Goal: Information Seeking & Learning: Compare options

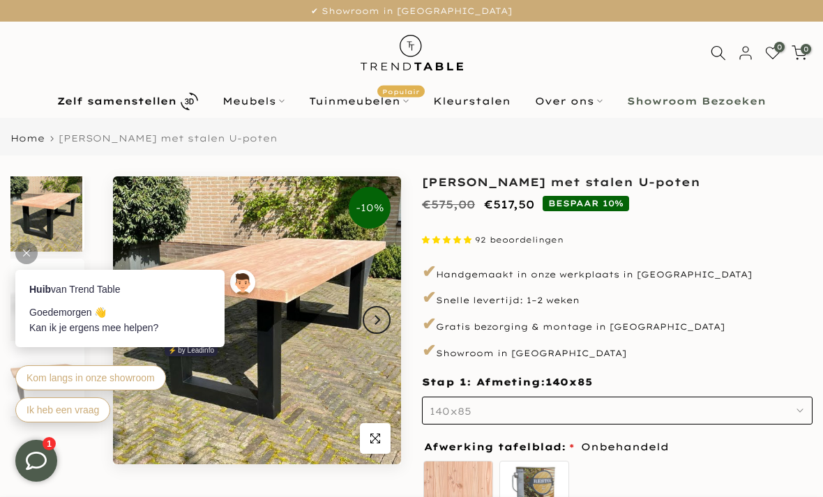
click at [696, 400] on button "140x85" at bounding box center [617, 411] width 391 height 28
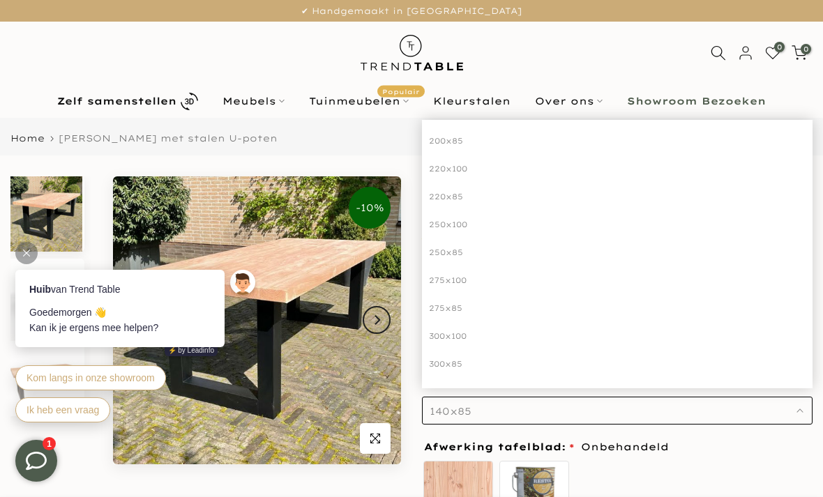
scroll to position [199, 0]
click at [455, 331] on div "300x100" at bounding box center [617, 336] width 391 height 28
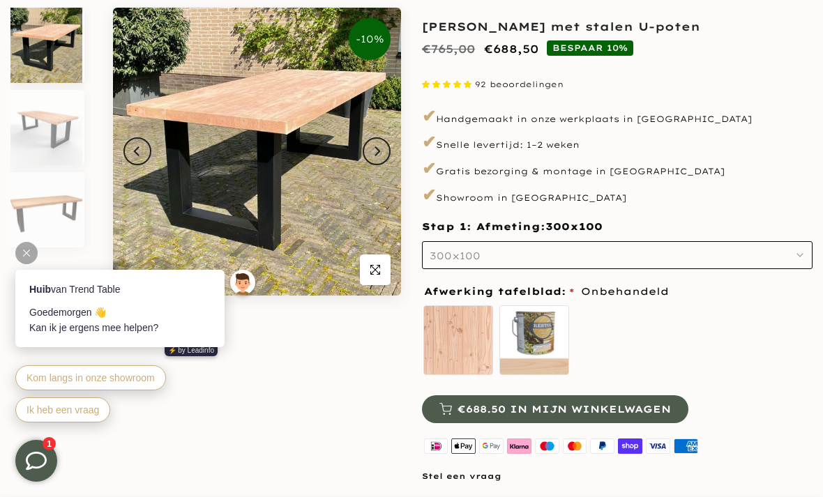
scroll to position [178, 0]
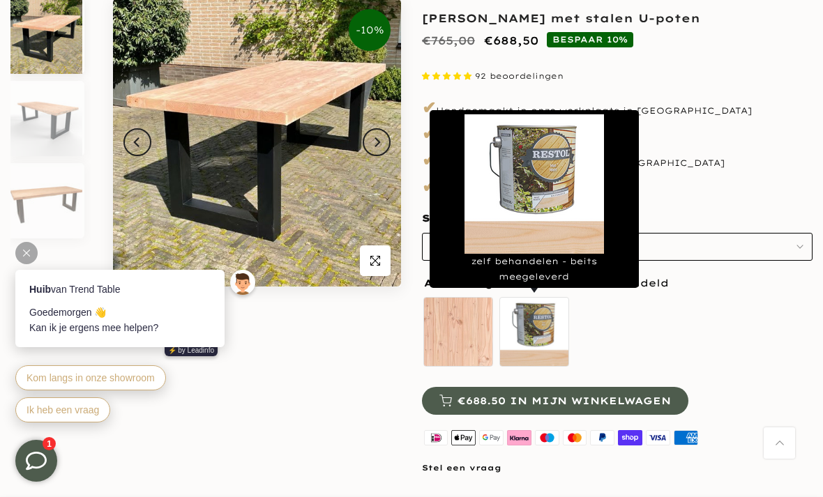
click at [538, 337] on label "zelf behandelen - beits meegeleverd" at bounding box center [534, 332] width 70 height 70
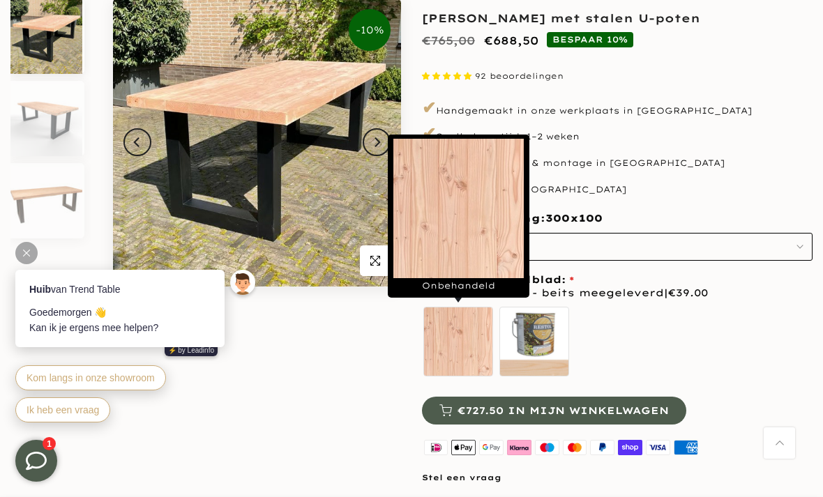
click at [458, 351] on label "Onbehandeld" at bounding box center [458, 342] width 70 height 70
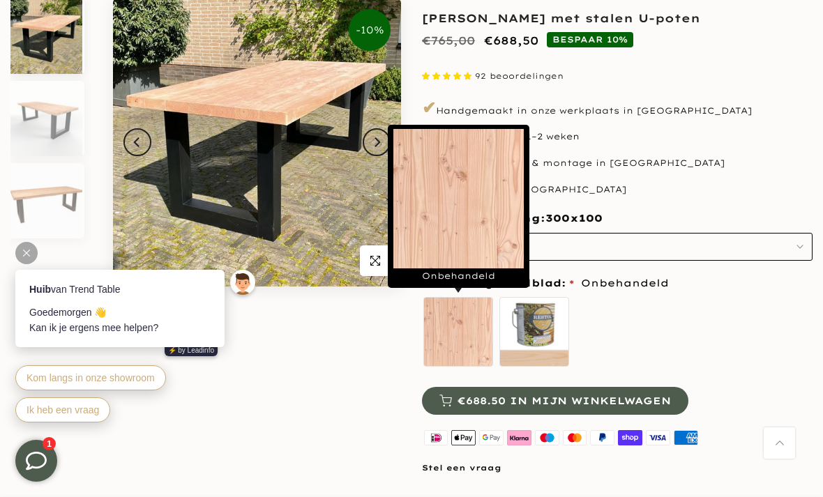
click at [47, 114] on img at bounding box center [46, 118] width 72 height 75
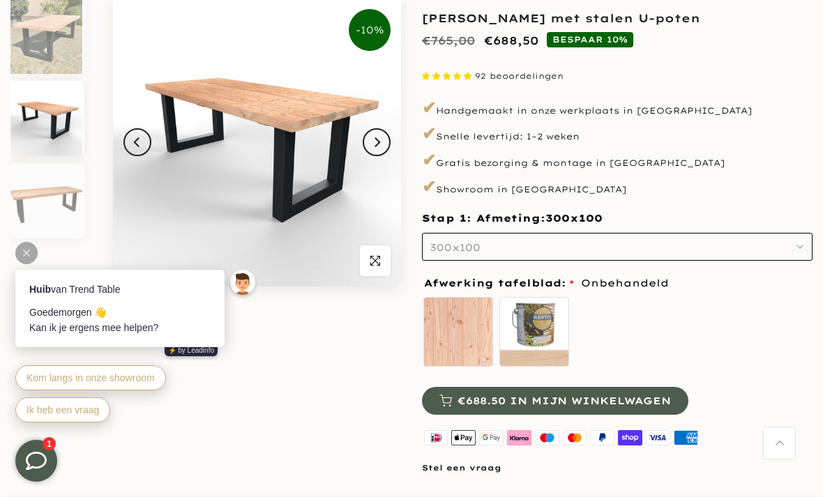
click at [48, 213] on img at bounding box center [46, 200] width 72 height 75
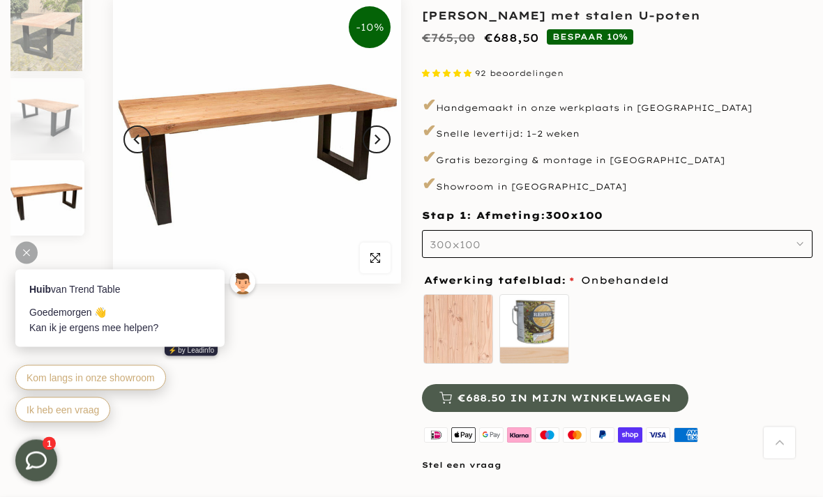
scroll to position [0, 0]
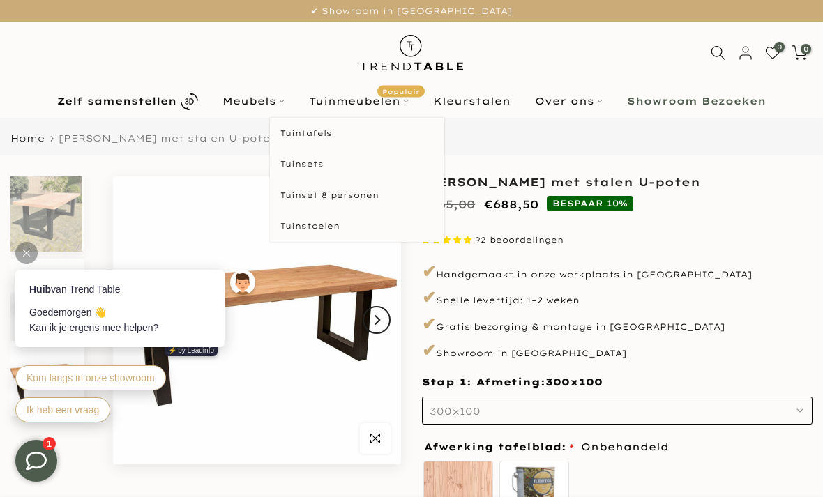
click at [392, 107] on link "Tuinmeubelen Populair" at bounding box center [359, 101] width 124 height 17
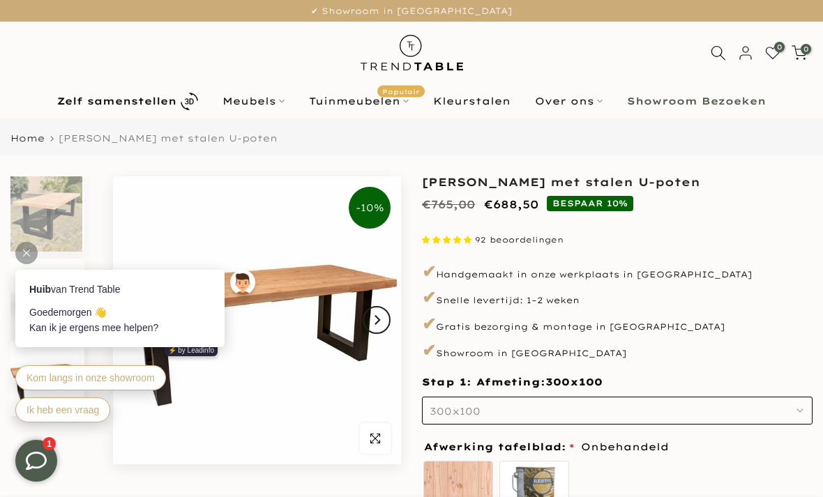
click at [359, 102] on link "Tuinmeubelen Populair" at bounding box center [359, 101] width 124 height 17
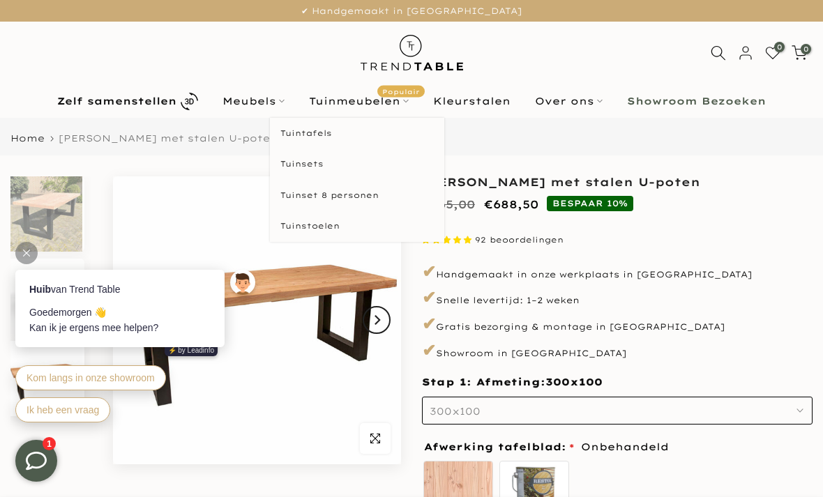
click at [321, 133] on link "Tuintafels" at bounding box center [357, 133] width 174 height 31
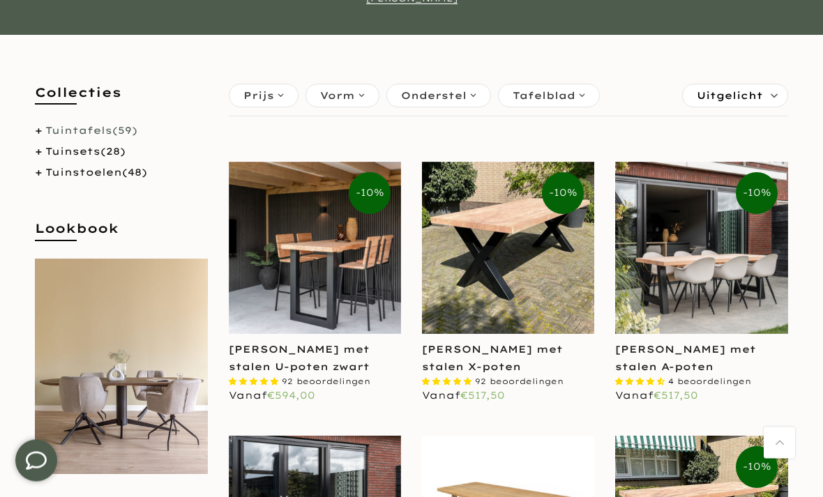
scroll to position [215, 0]
click at [114, 130] on link "Tuintafels (59)" at bounding box center [91, 130] width 92 height 13
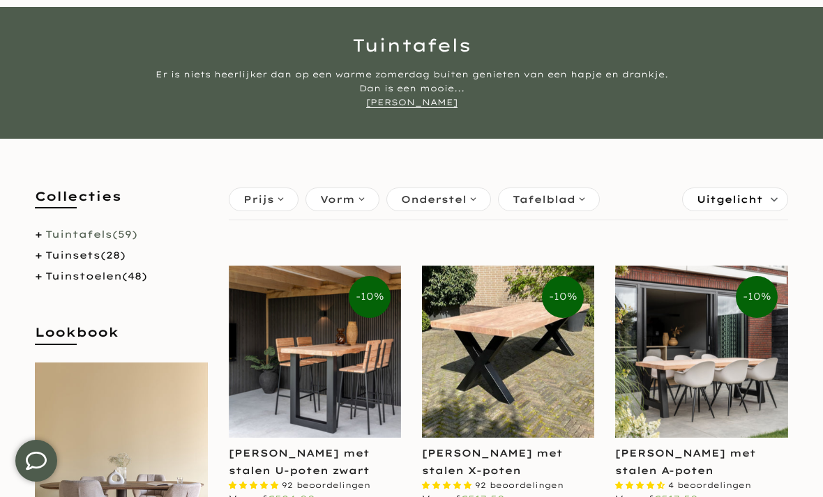
scroll to position [114, 0]
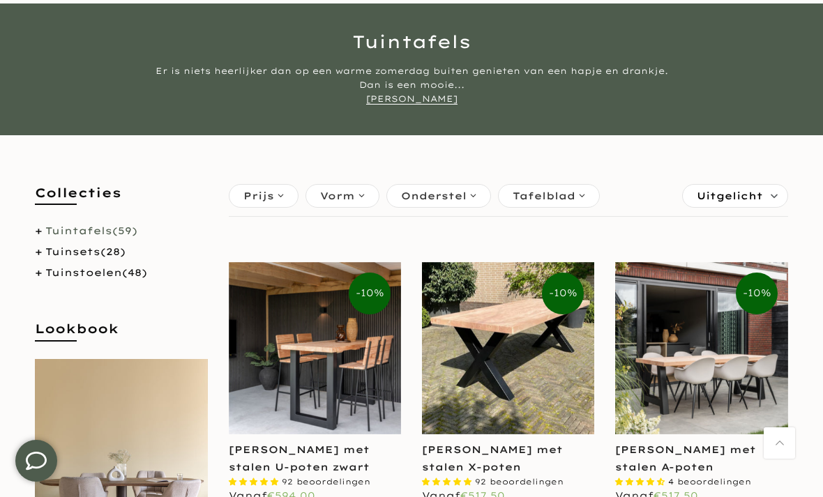
click at [563, 202] on span "Tafelblad" at bounding box center [544, 195] width 63 height 15
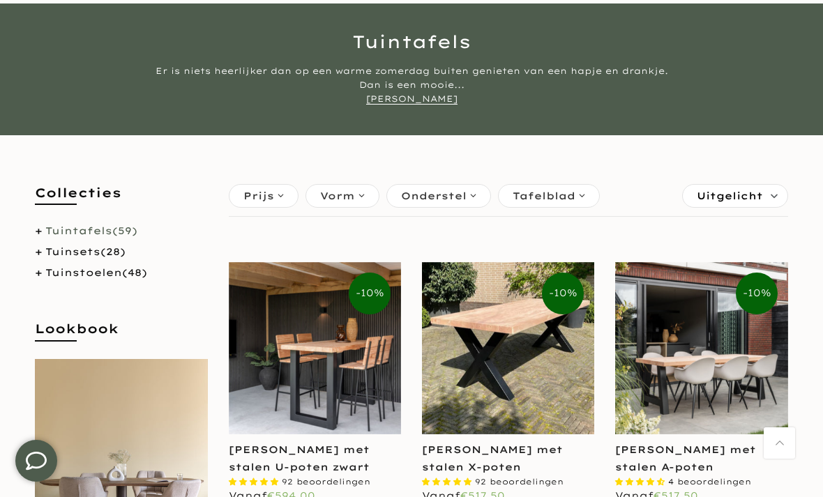
click at [467, 199] on div "Onderstel" at bounding box center [438, 196] width 105 height 24
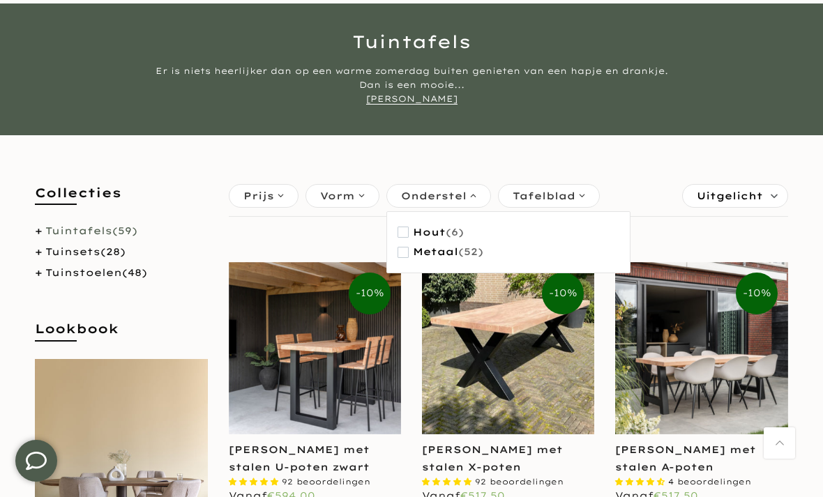
click at [404, 257] on button "Metaal (52)" at bounding box center [441, 252] width 86 height 20
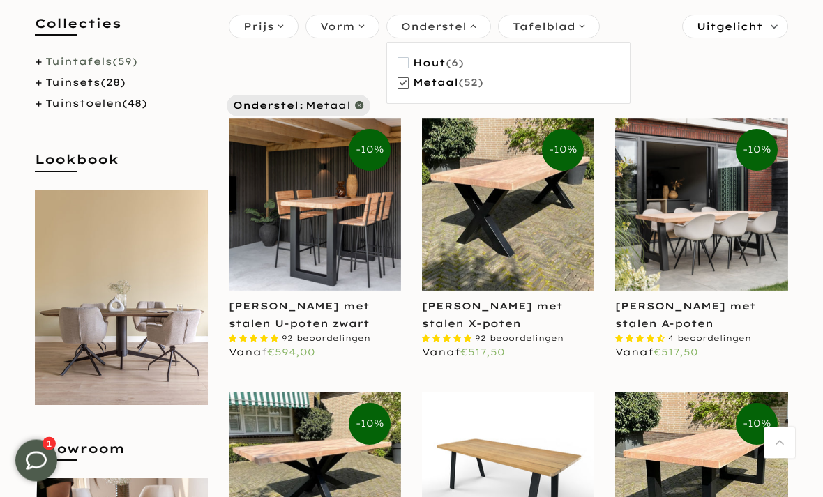
scroll to position [284, 0]
click at [738, 291] on img at bounding box center [701, 205] width 172 height 172
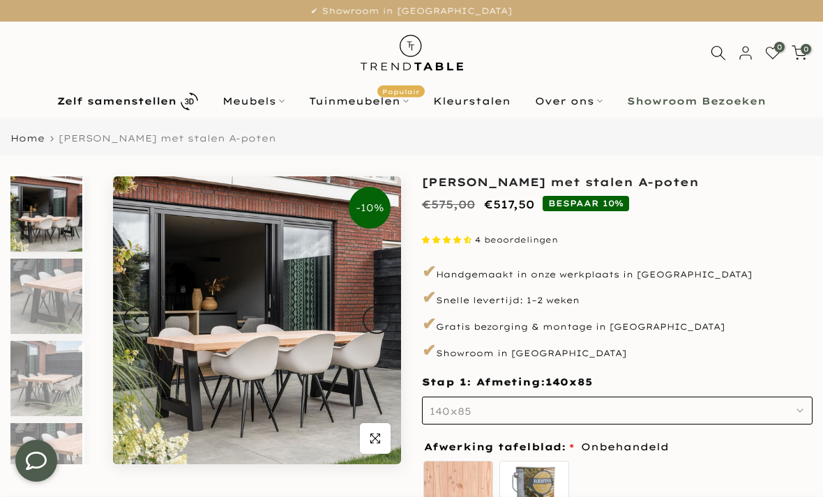
click at [596, 406] on button "140x85" at bounding box center [617, 411] width 391 height 28
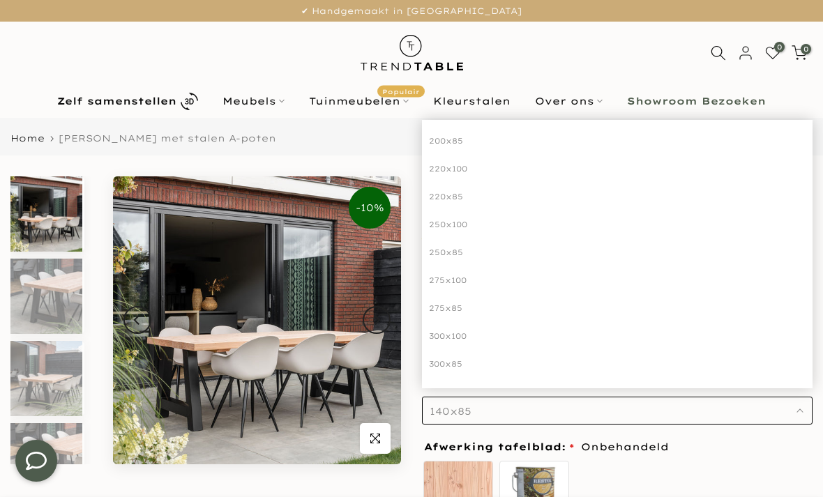
scroll to position [199, 0]
click at [461, 334] on div "300x100" at bounding box center [617, 336] width 391 height 28
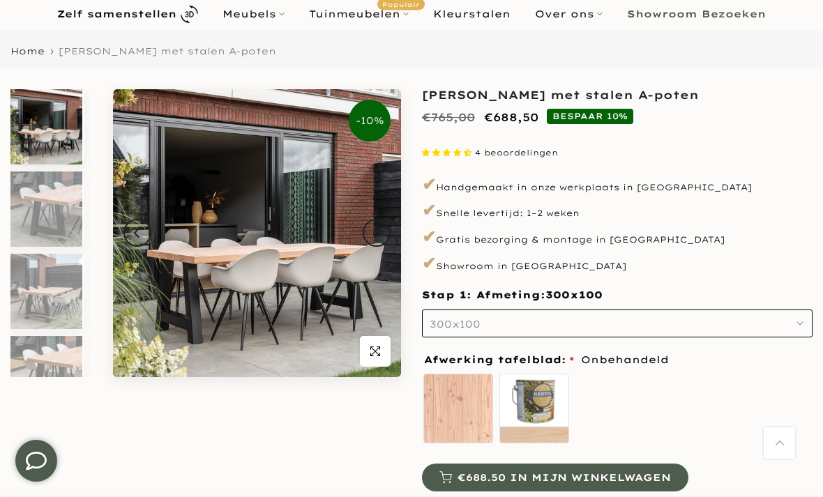
scroll to position [73, 0]
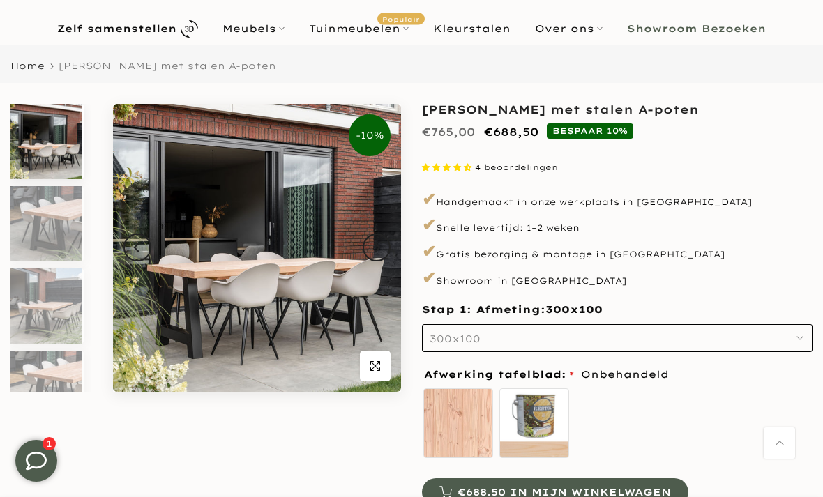
click at [65, 241] on img at bounding box center [46, 223] width 72 height 75
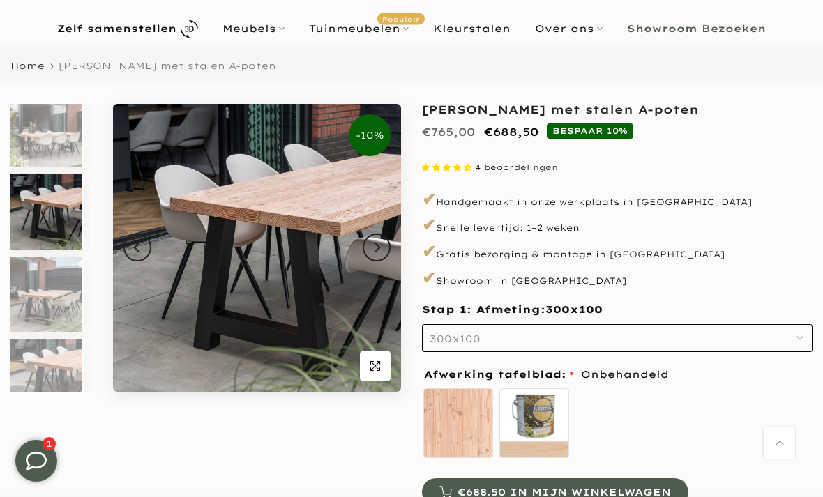
scroll to position [13, 0]
click at [52, 294] on img at bounding box center [46, 293] width 72 height 75
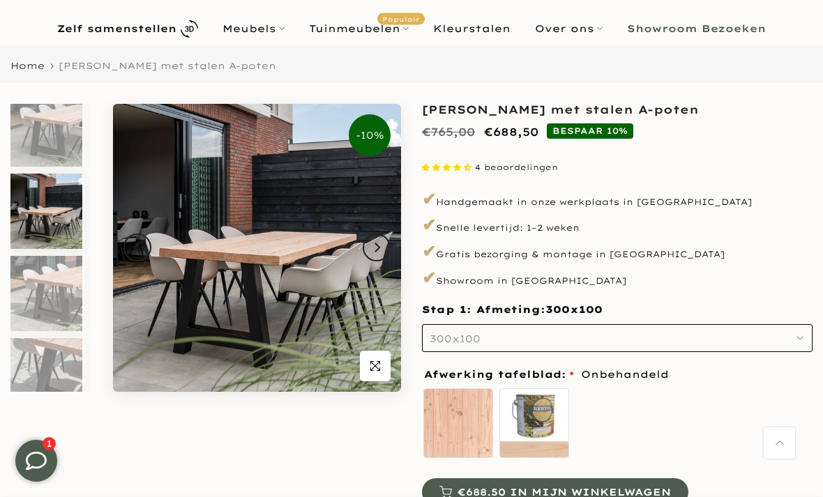
click at [60, 328] on img at bounding box center [46, 293] width 72 height 75
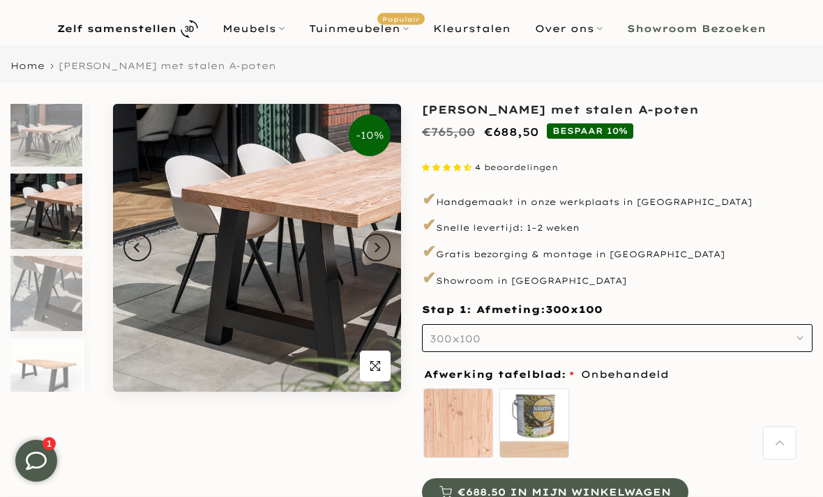
click at [59, 301] on img at bounding box center [46, 293] width 72 height 75
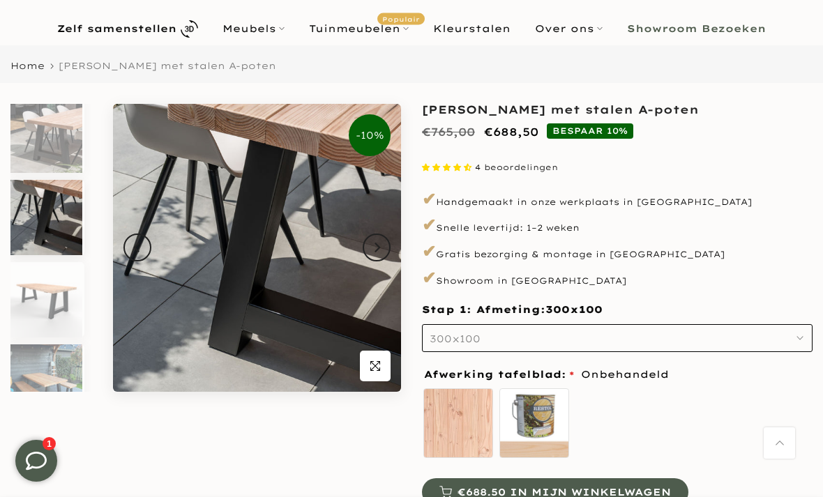
scroll to position [259, 0]
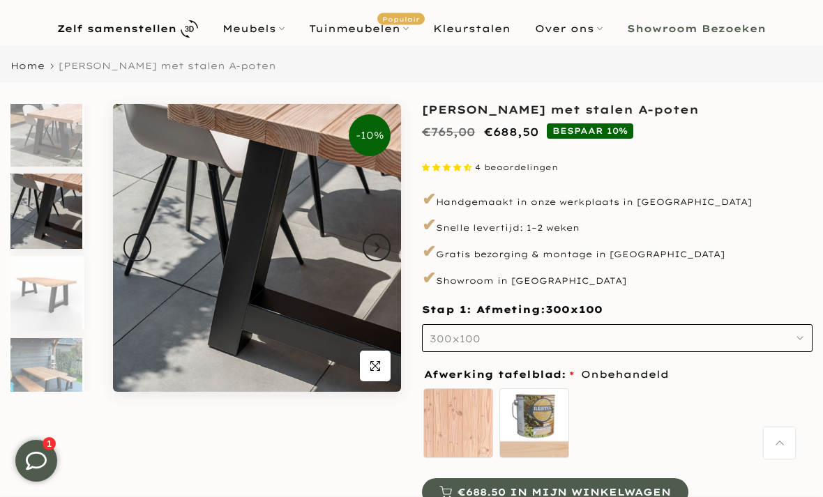
click at [57, 361] on img at bounding box center [46, 375] width 72 height 75
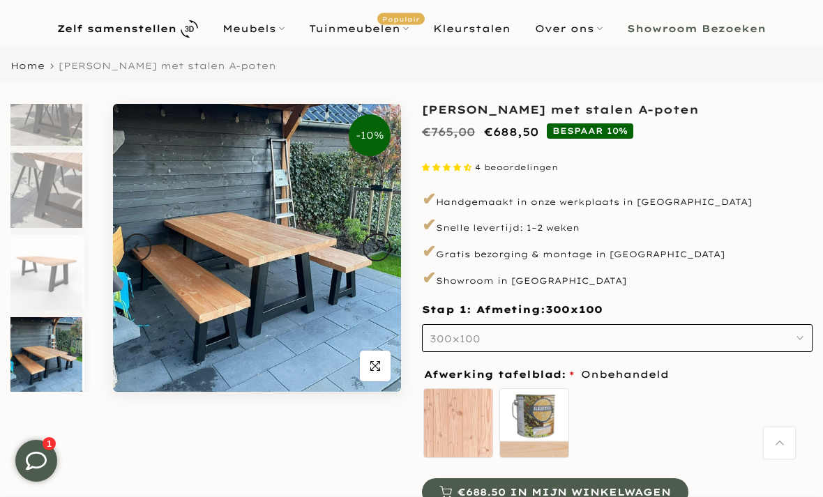
scroll to position [281, 0]
click at [379, 21] on link "Tuinmeubelen Populair" at bounding box center [359, 28] width 124 height 17
click at [275, 34] on link "Meubels" at bounding box center [254, 28] width 86 height 17
click at [279, 36] on link "Meubels" at bounding box center [254, 28] width 86 height 17
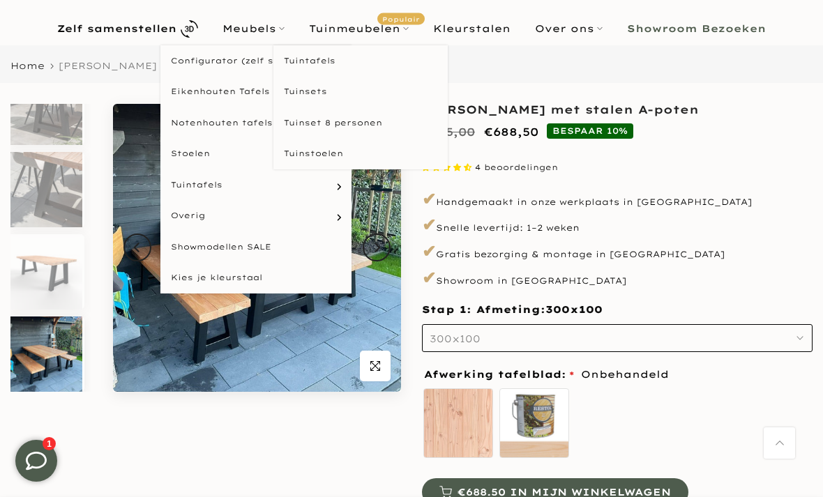
click at [368, 32] on link "Tuinmeubelen Populair" at bounding box center [359, 28] width 124 height 17
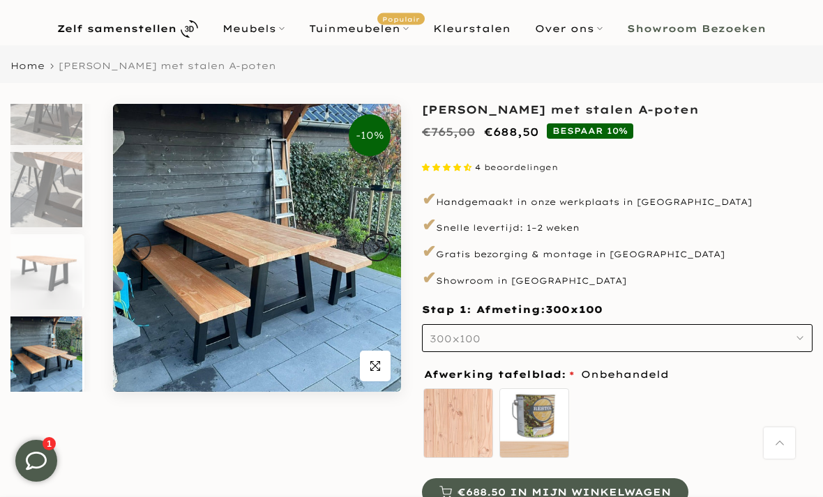
click at [395, 27] on link "Tuinmeubelen Populair" at bounding box center [359, 28] width 124 height 17
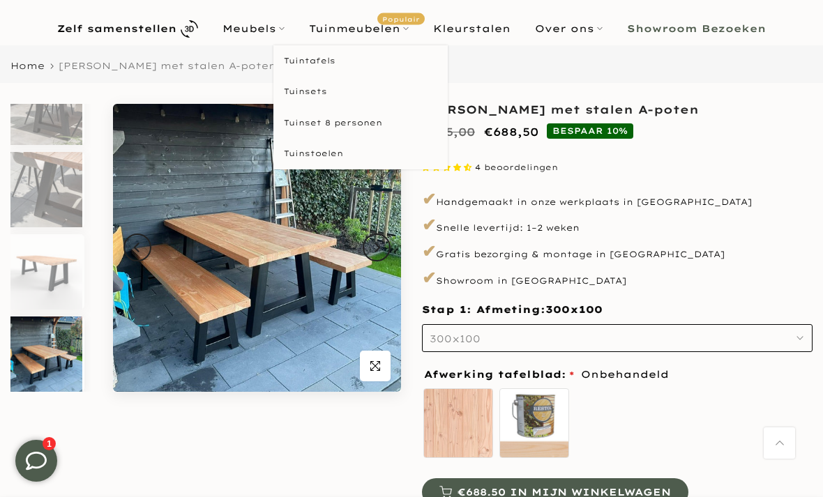
click at [325, 160] on link "Tuinstoelen" at bounding box center [360, 153] width 174 height 31
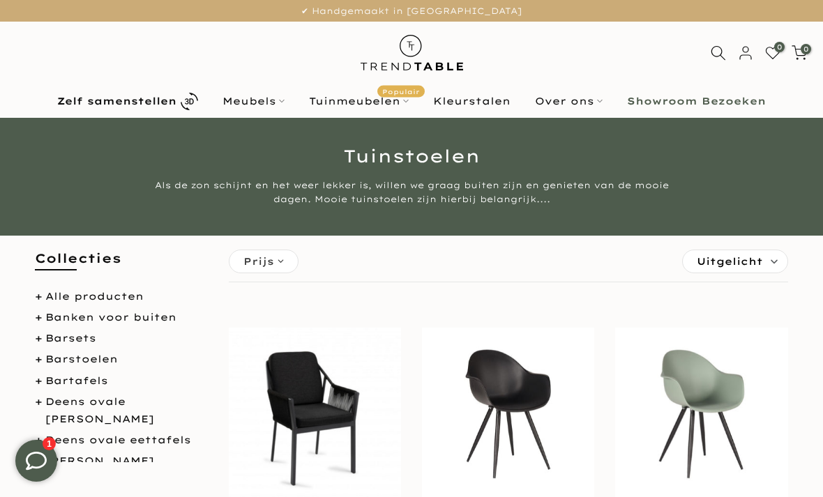
click at [748, 98] on b "Showroom Bezoeken" at bounding box center [696, 101] width 139 height 10
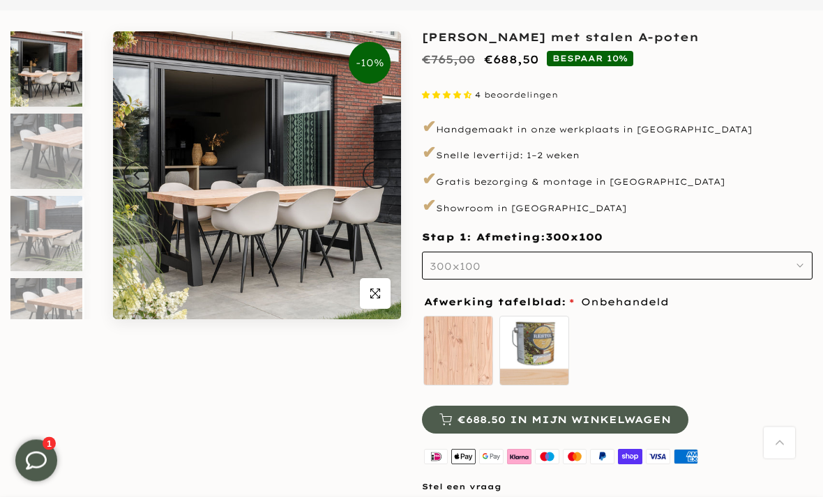
scroll to position [145, 0]
click at [61, 166] on img at bounding box center [46, 151] width 72 height 75
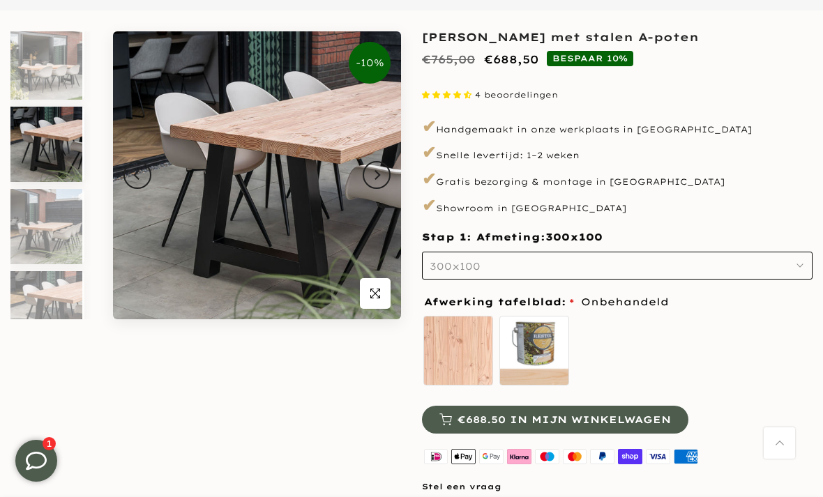
scroll to position [13, 0]
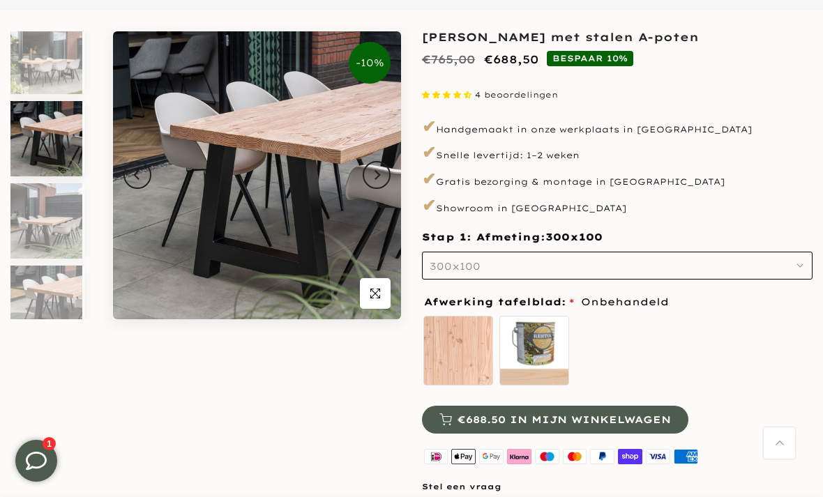
click at [42, 225] on img at bounding box center [46, 220] width 72 height 75
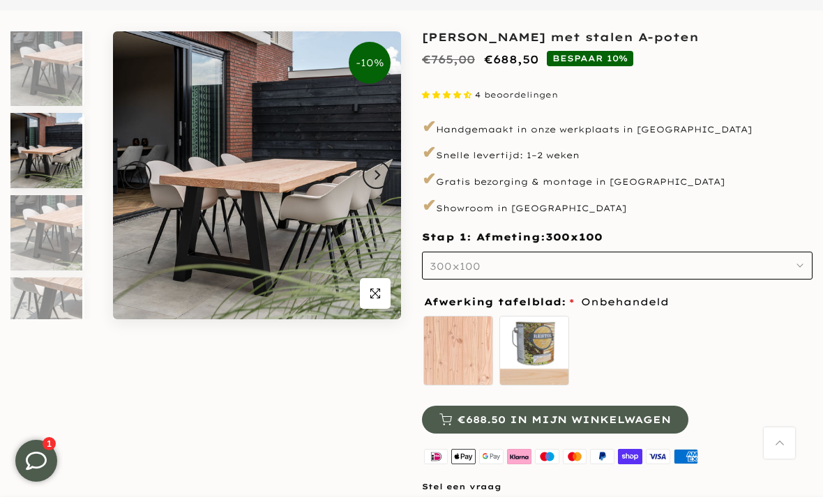
scroll to position [95, 0]
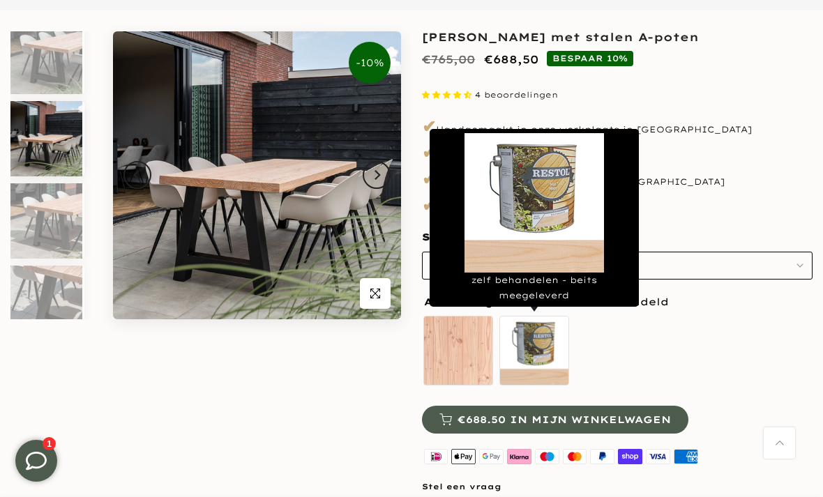
click at [536, 355] on label "zelf behandelen - beits meegeleverd" at bounding box center [534, 351] width 70 height 70
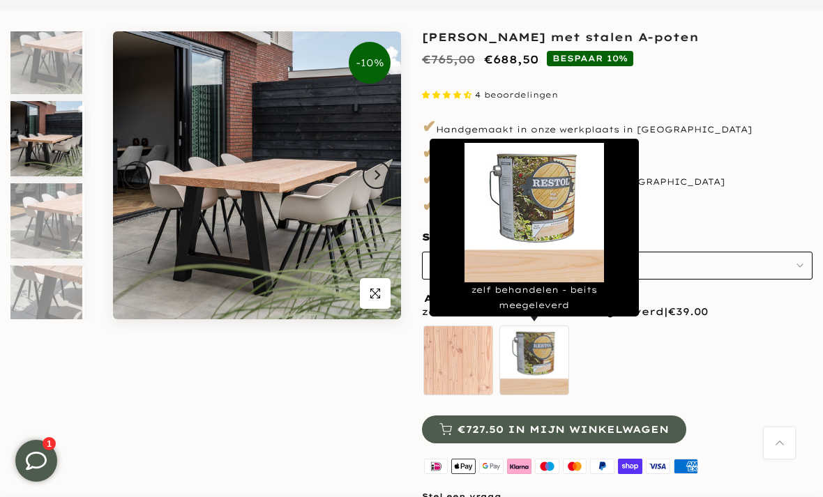
click at [466, 368] on label "Onbehandeld" at bounding box center [458, 361] width 70 height 70
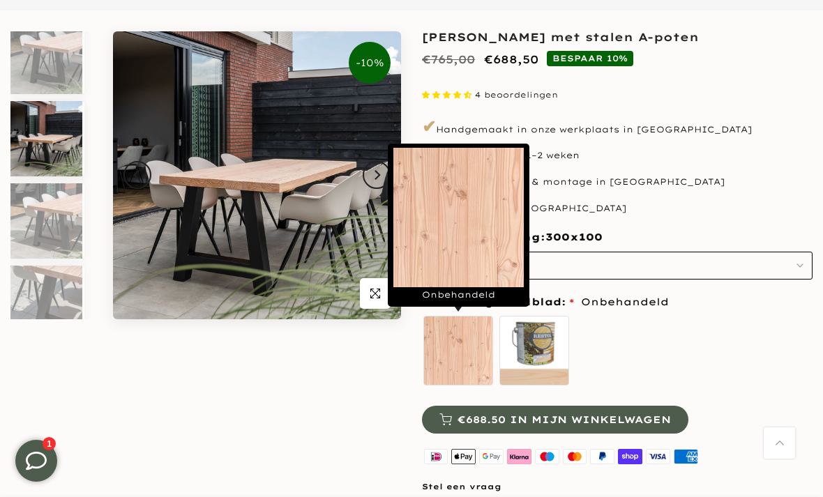
click at [288, 402] on div "-10% Uitverkocht Klik om te vergroten" at bounding box center [205, 269] width 411 height 477
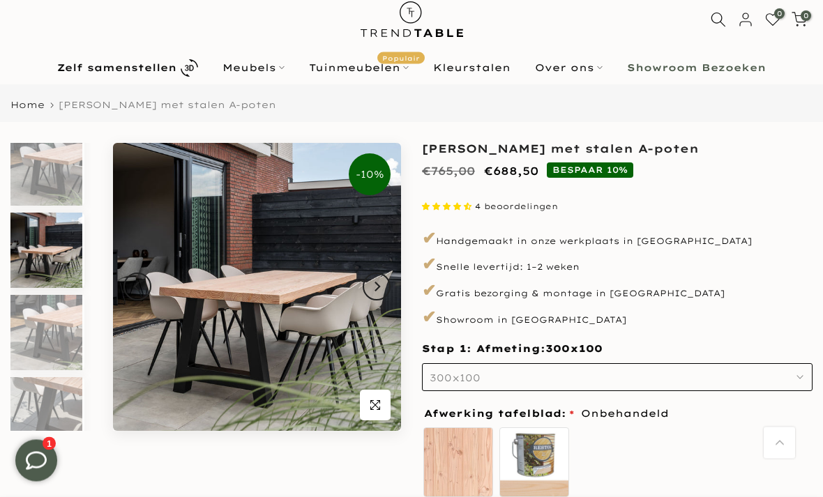
scroll to position [0, 0]
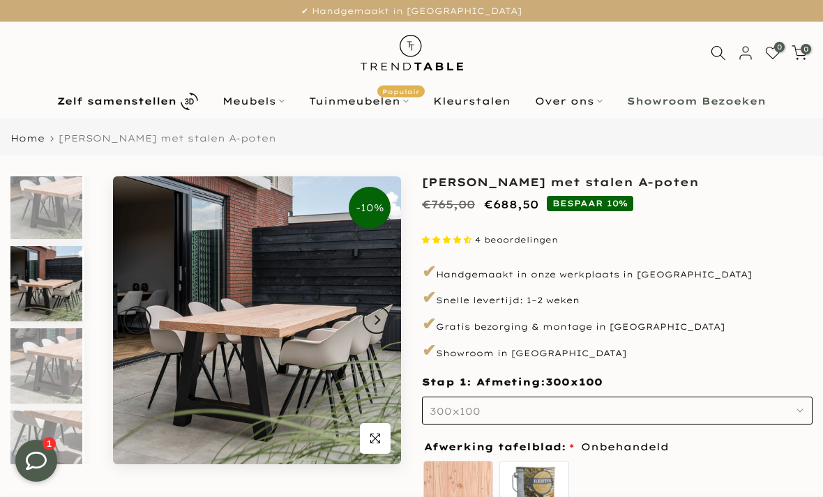
click at [54, 363] on img at bounding box center [46, 365] width 72 height 75
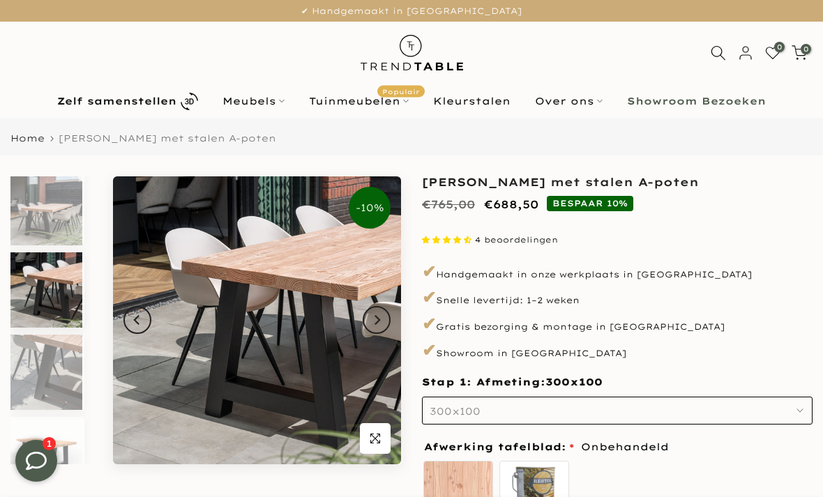
scroll to position [177, 0]
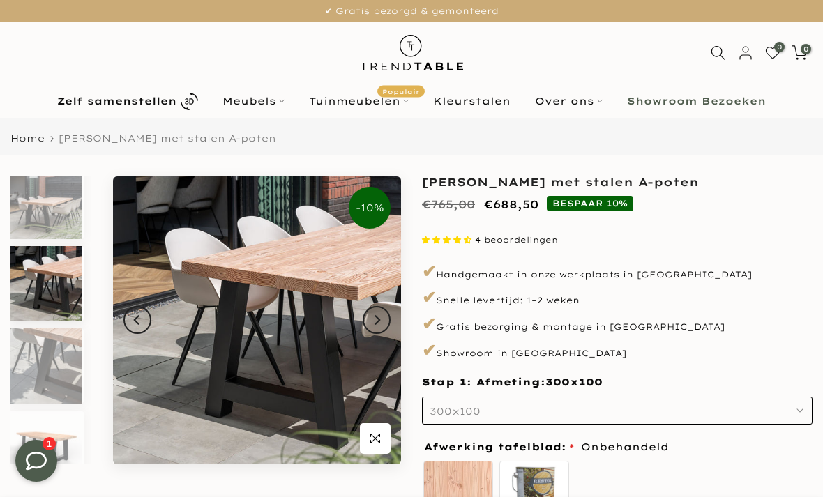
click at [322, 295] on img at bounding box center [257, 320] width 288 height 288
click at [682, 236] on div "4 beoordelingen" at bounding box center [617, 240] width 391 height 10
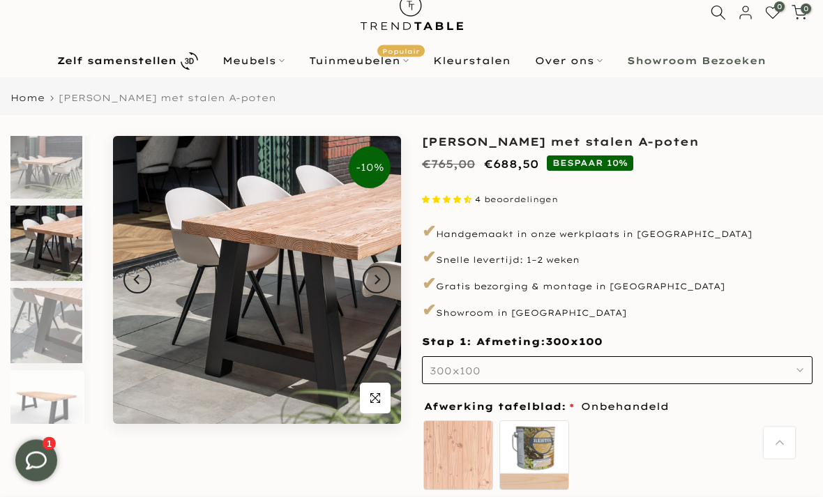
scroll to position [0, 0]
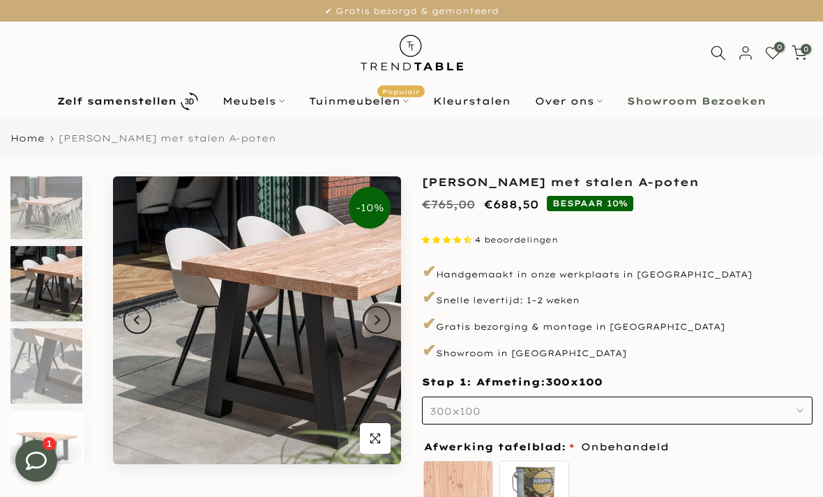
click at [489, 404] on button "300x100" at bounding box center [617, 411] width 391 height 28
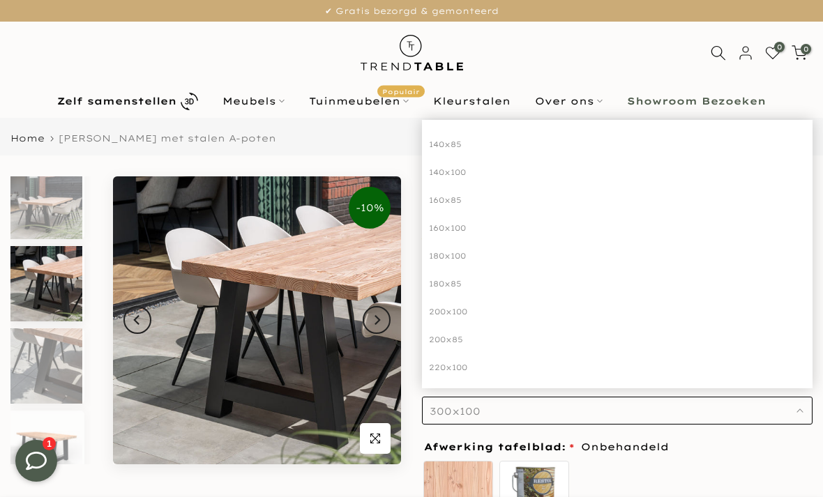
click at [680, 455] on div "Afwerking tafelblad: Onbehandeld Onbehandeld zelf behandelen - beits meegeleverd" at bounding box center [617, 488] width 395 height 98
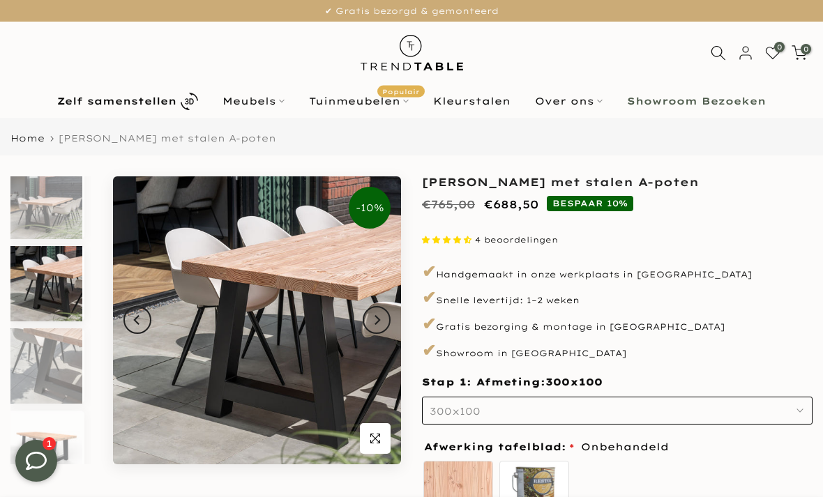
click at [400, 102] on link "Tuinmeubelen Populair" at bounding box center [359, 101] width 124 height 17
click at [400, 109] on link "Tuinmeubelen Populair" at bounding box center [359, 101] width 124 height 17
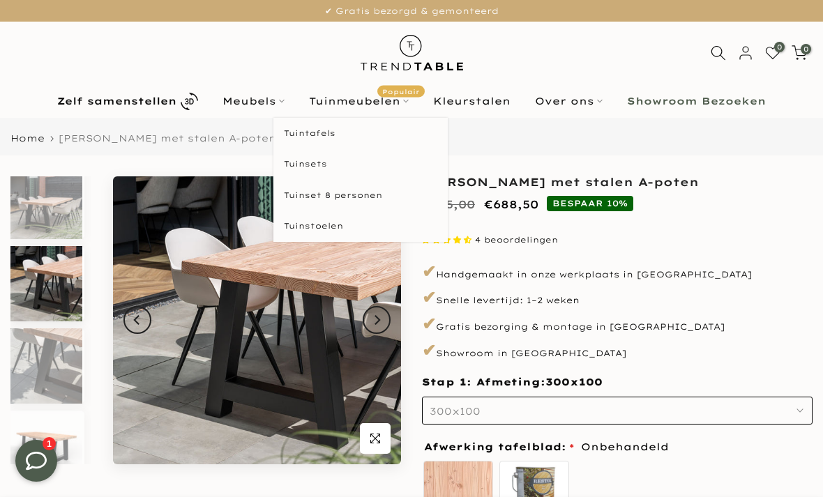
click at [320, 224] on link "Tuinstoelen" at bounding box center [360, 226] width 174 height 31
click at [328, 128] on link "Tuintafels" at bounding box center [360, 133] width 174 height 31
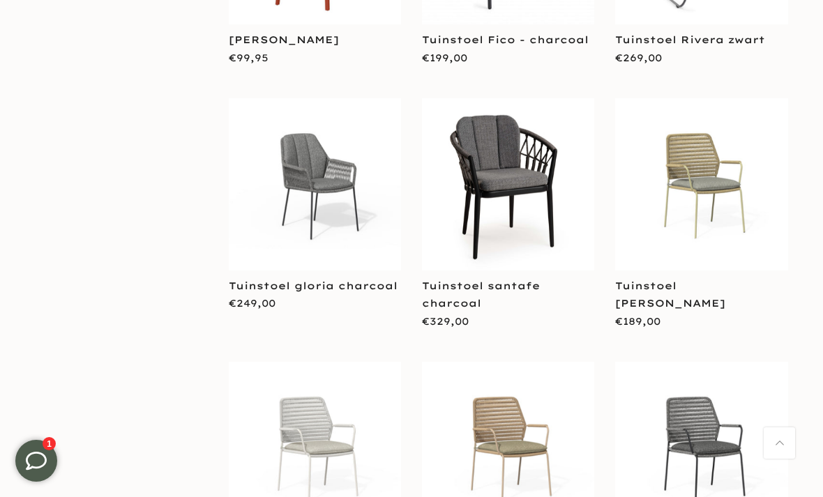
scroll to position [2095, 0]
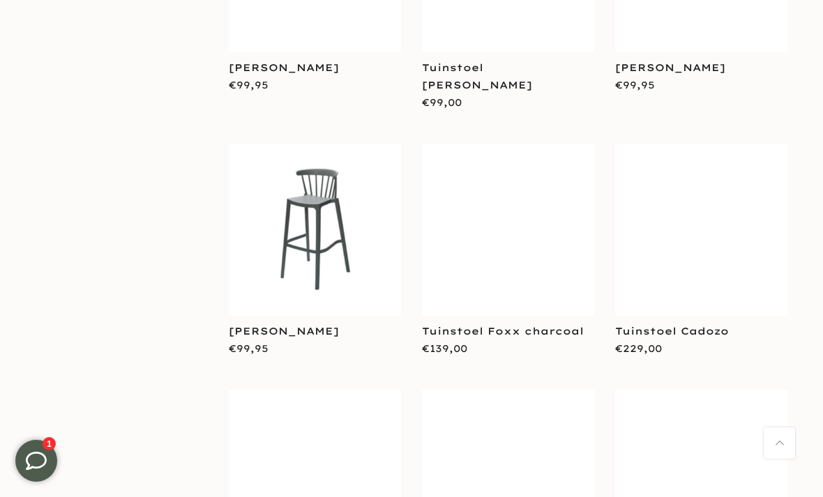
scroll to position [3949, 0]
